Goal: Transaction & Acquisition: Purchase product/service

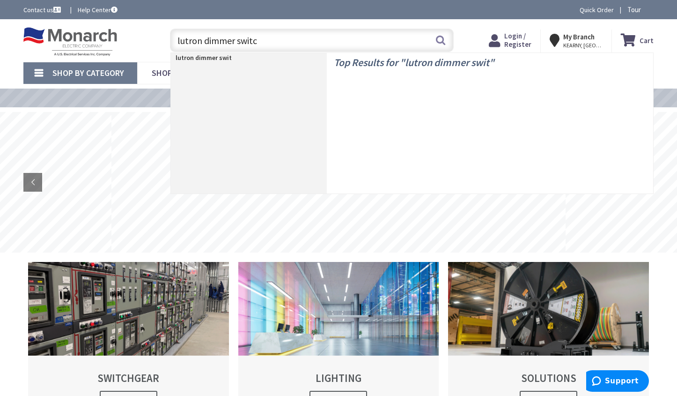
type input "lutron dimmer switch"
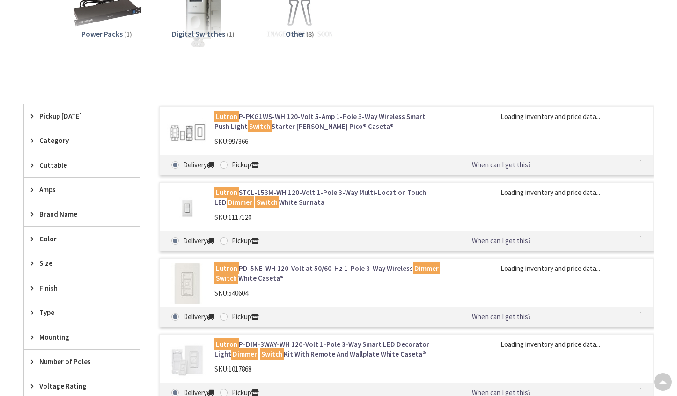
scroll to position [375, 0]
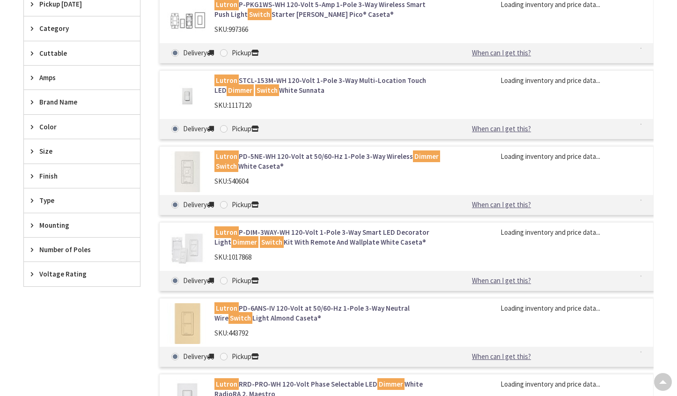
type input "[GEOGRAPHIC_DATA][STREET_ADDRESS][US_STATE]"
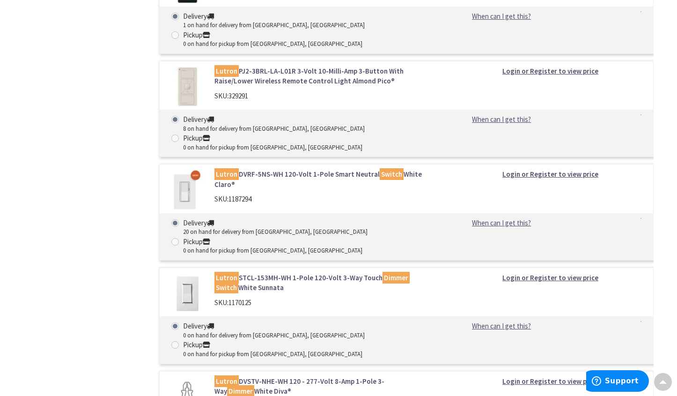
scroll to position [8908, 0]
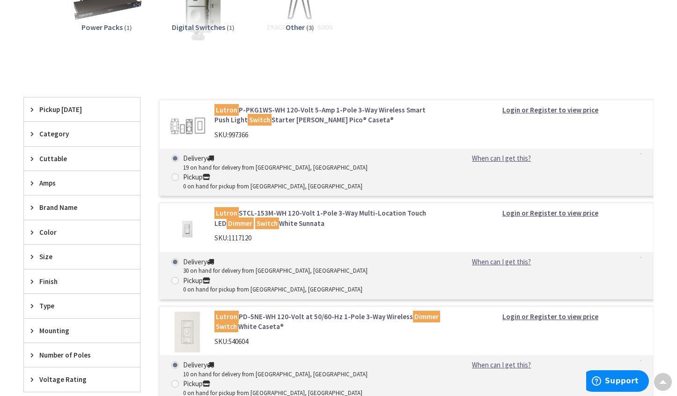
scroll to position [0, 0]
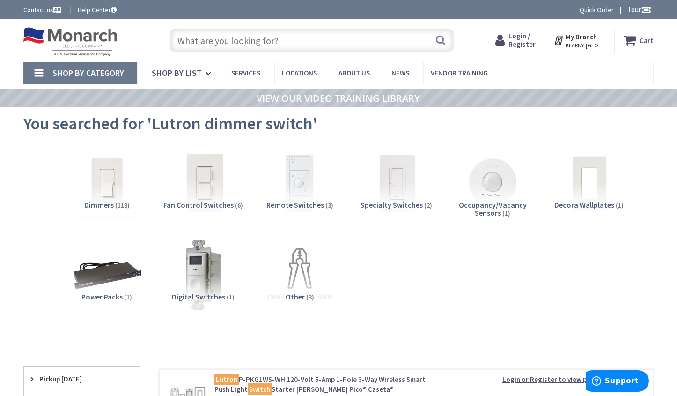
click at [216, 42] on input "text" at bounding box center [312, 40] width 284 height 23
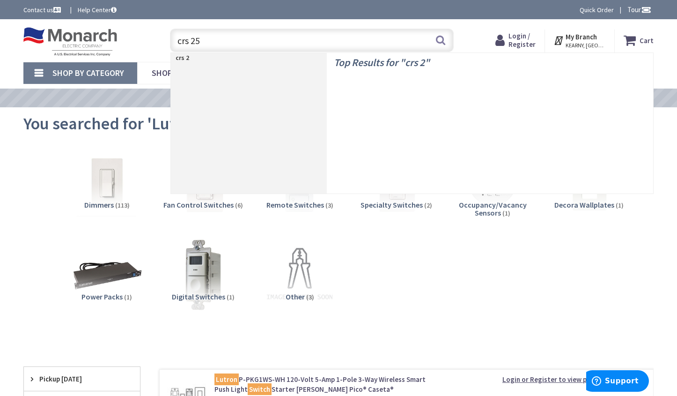
type input "crs 251"
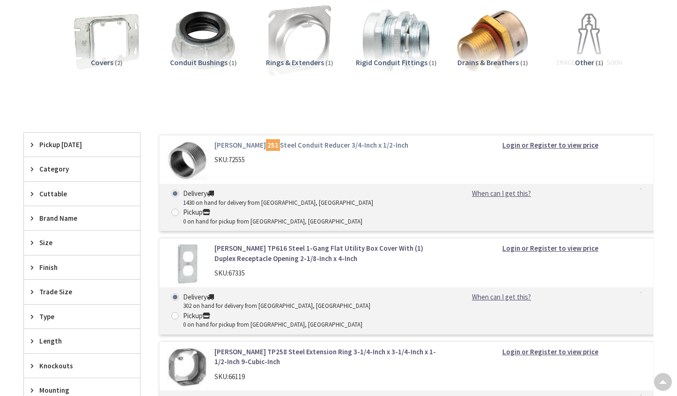
scroll to position [233, 0]
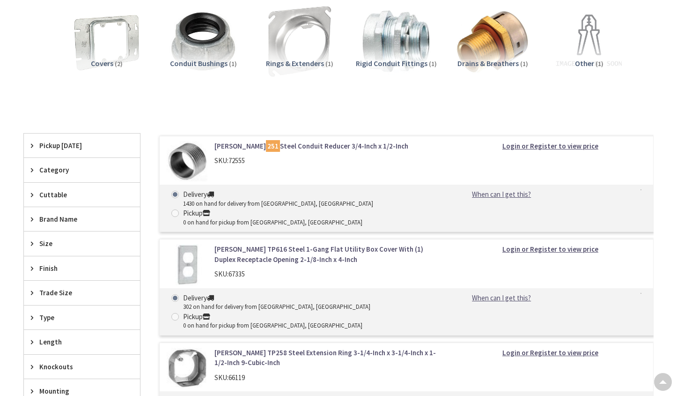
click at [243, 145] on link "Crouse-Hinds 251 Steel Conduit Reducer 3/4-Inch x 1/2-Inch" at bounding box center [327, 146] width 226 height 10
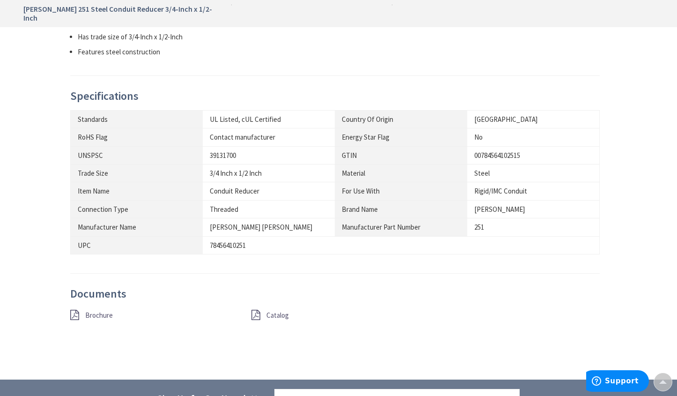
scroll to position [515, 0]
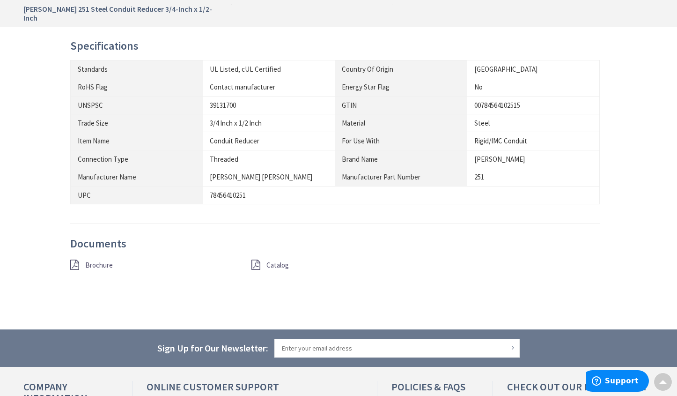
click at [98, 260] on span "Brochure" at bounding box center [99, 264] width 28 height 9
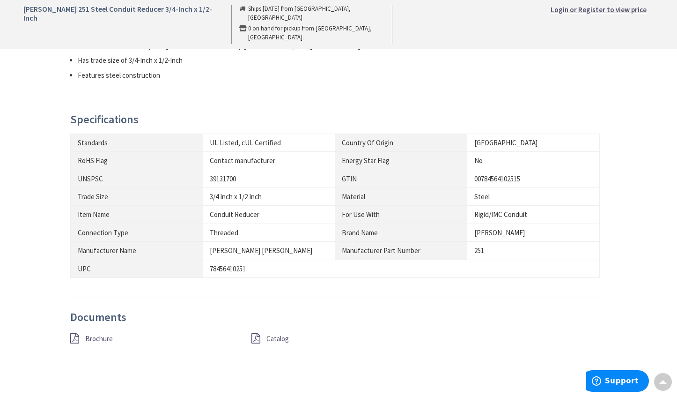
scroll to position [0, 0]
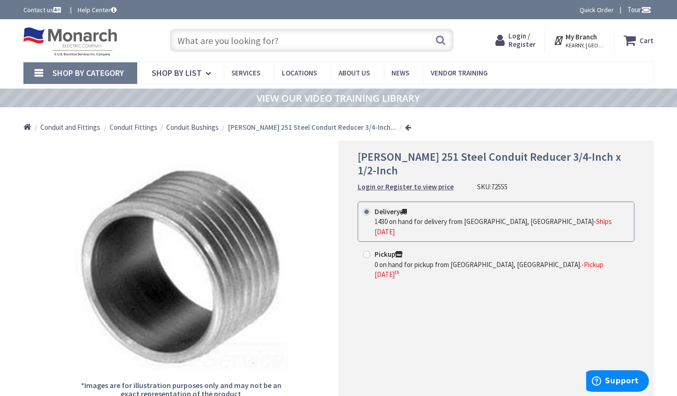
click at [247, 41] on input "text" at bounding box center [312, 40] width 284 height 23
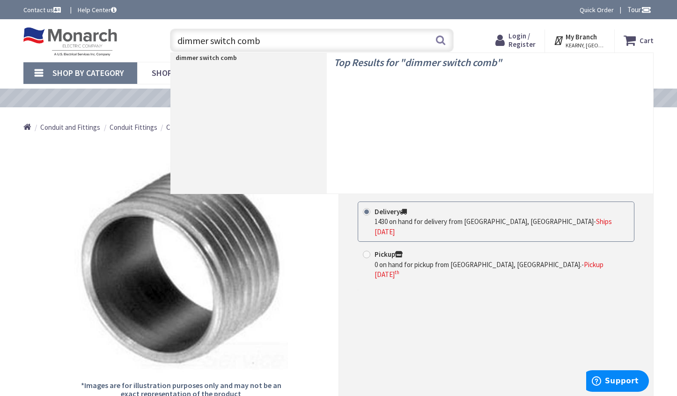
type input "dimmer switch combo"
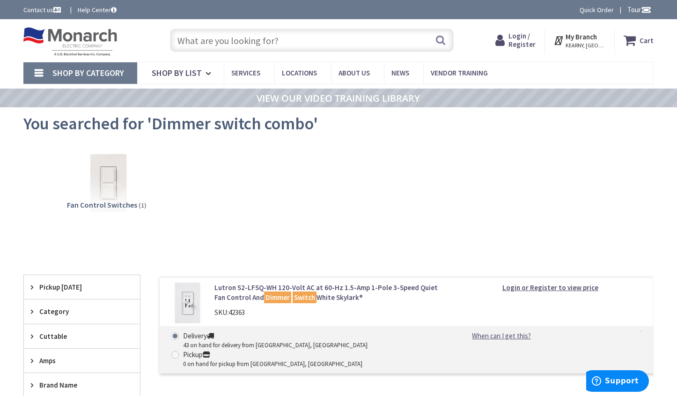
click at [225, 43] on input "text" at bounding box center [312, 40] width 284 height 23
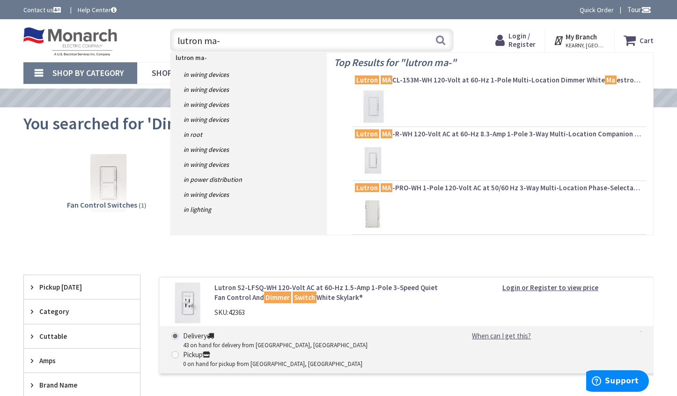
type input "lutron ma-l"
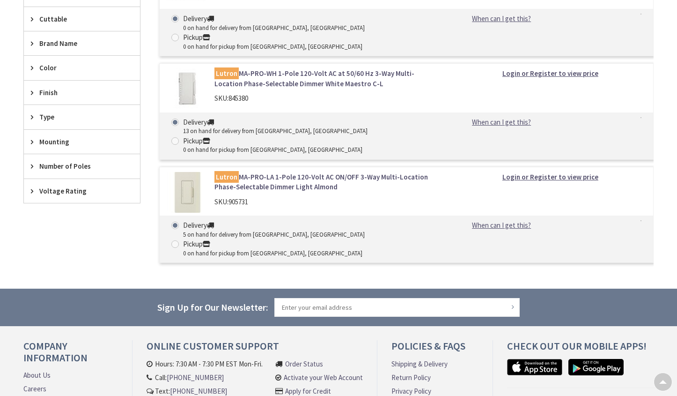
scroll to position [328, 0]
